Goal: Task Accomplishment & Management: Manage account settings

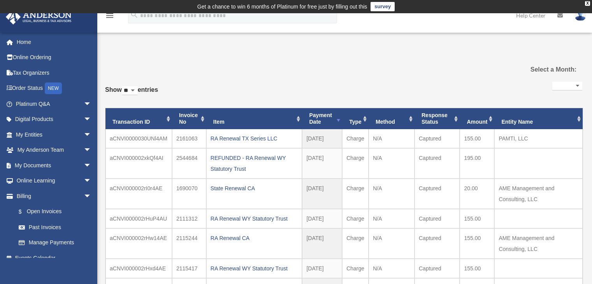
select select
click at [42, 208] on link "$ Open Invoices" at bounding box center [57, 212] width 92 height 16
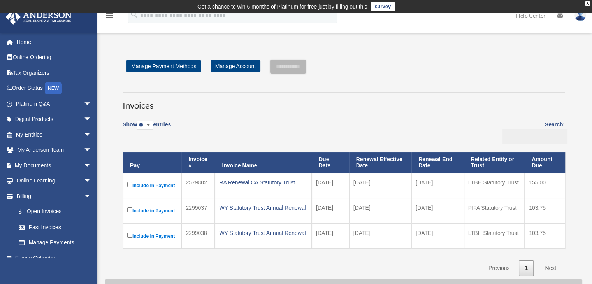
click at [578, 19] on img at bounding box center [581, 15] width 12 height 11
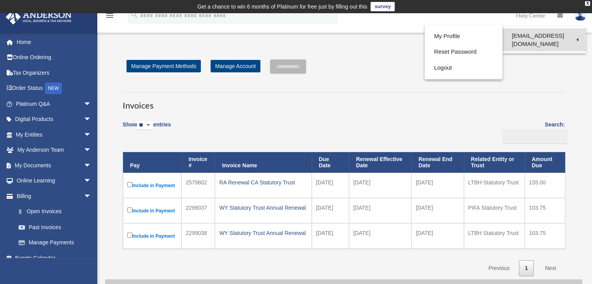
click at [526, 35] on link "[EMAIL_ADDRESS][DOMAIN_NAME]" at bounding box center [545, 39] width 84 height 23
